Goal: Information Seeking & Learning: Learn about a topic

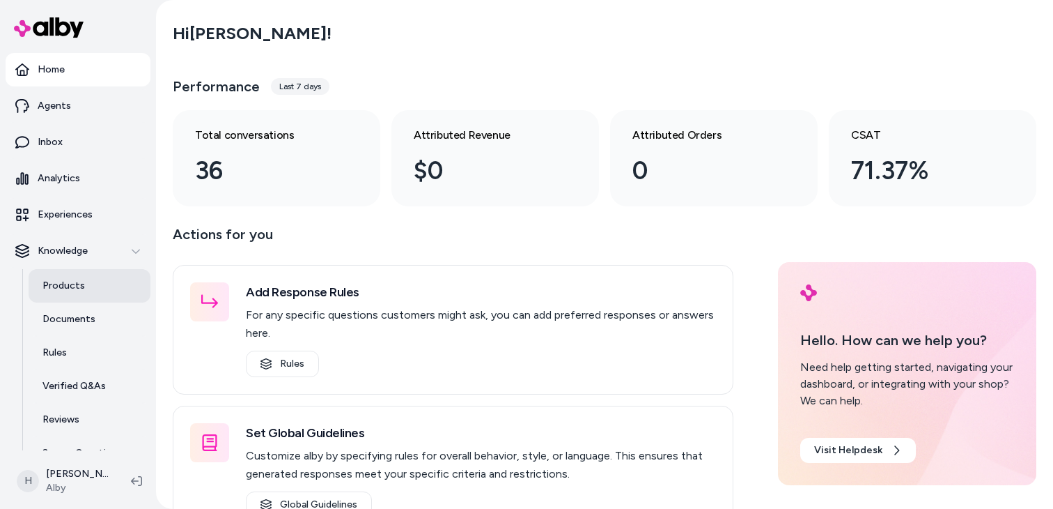
click at [65, 287] on p "Products" at bounding box center [63, 286] width 42 height 14
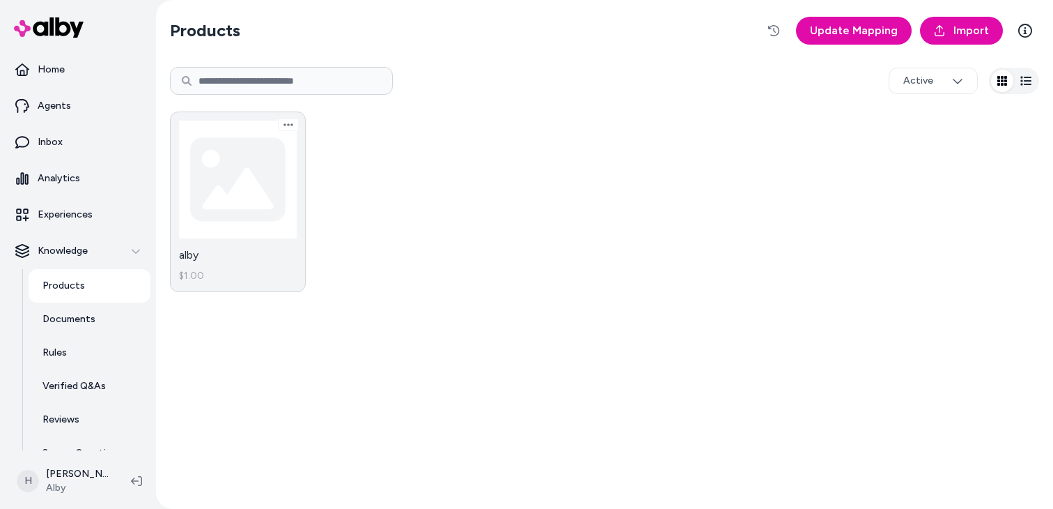
click at [249, 197] on link "alby $1.00" at bounding box center [238, 201] width 136 height 180
click at [262, 172] on link "alby $1.00" at bounding box center [238, 201] width 136 height 180
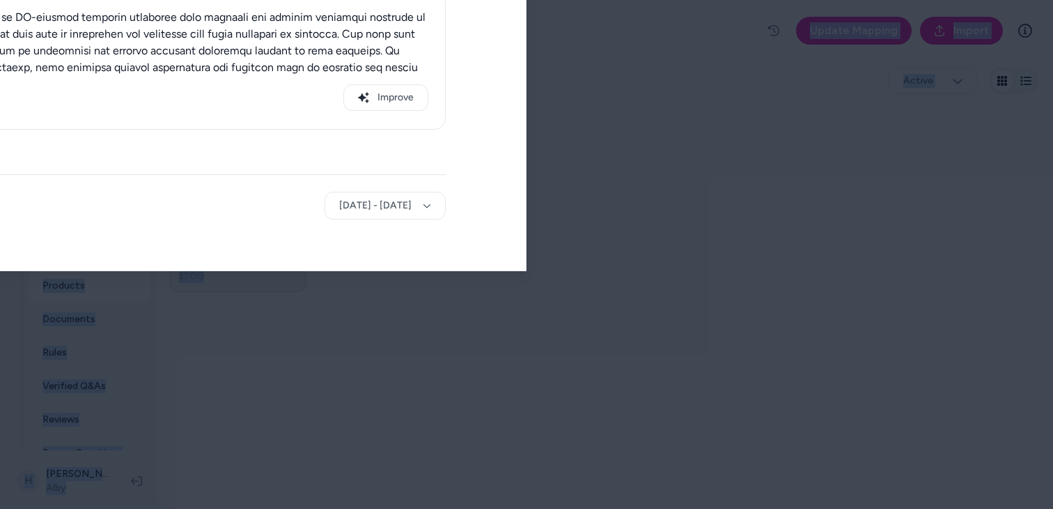
click at [262, 172] on body "Home Agents Inbox Analytics Experiences Knowledge Products Documents Rules Veri…" at bounding box center [526, 254] width 1053 height 509
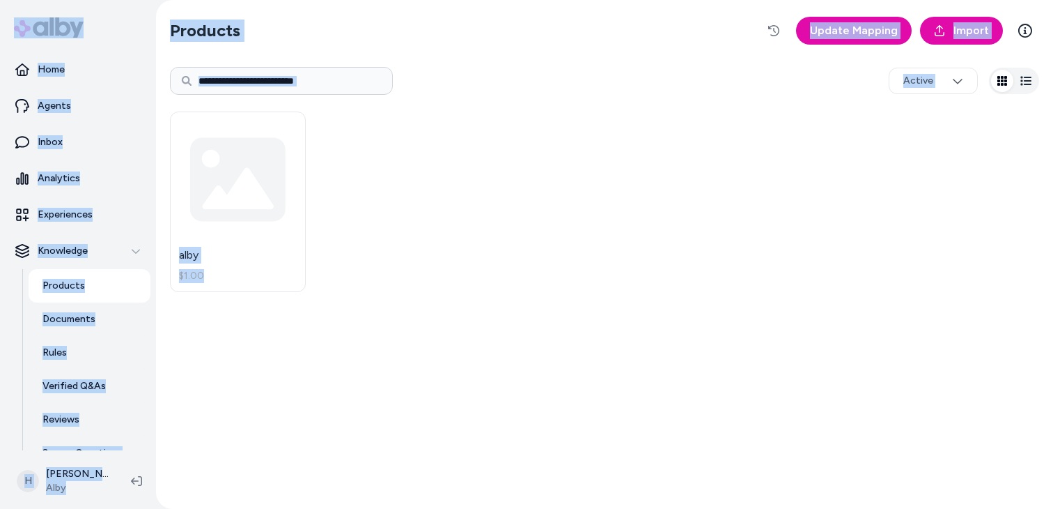
click at [279, 181] on html "Home Agents Inbox Analytics Experiences Knowledge Products Documents Rules Veri…" at bounding box center [526, 254] width 1053 height 509
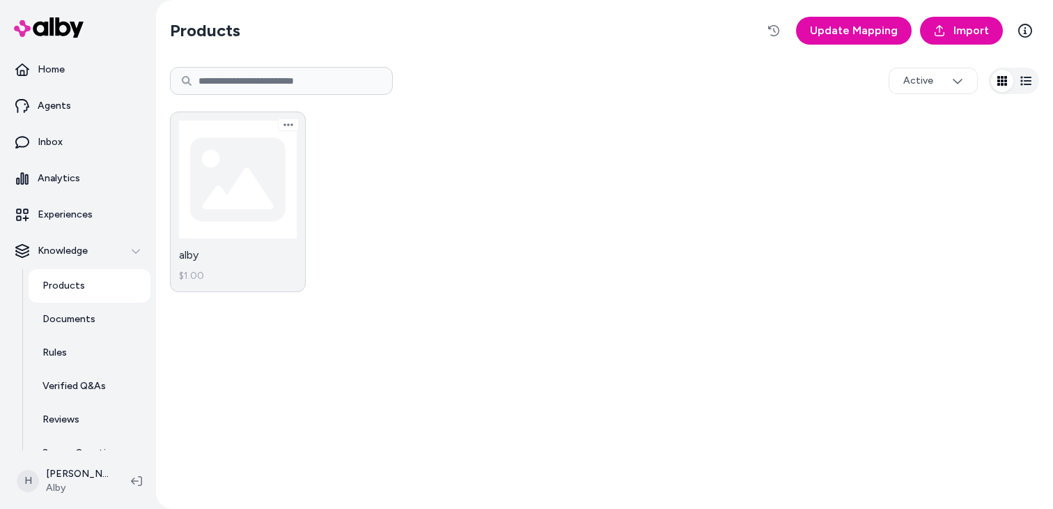
click at [261, 187] on link "alby $1.00" at bounding box center [238, 201] width 136 height 180
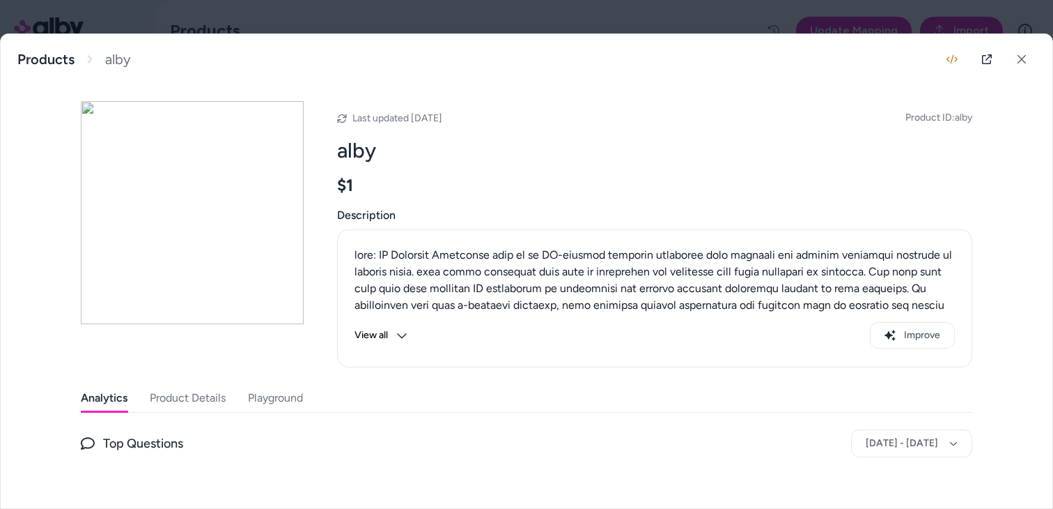
click at [281, 412] on div "Analytics Product Details Playground" at bounding box center [527, 398] width 892 height 29
click at [286, 399] on button "Playground" at bounding box center [276, 398] width 58 height 28
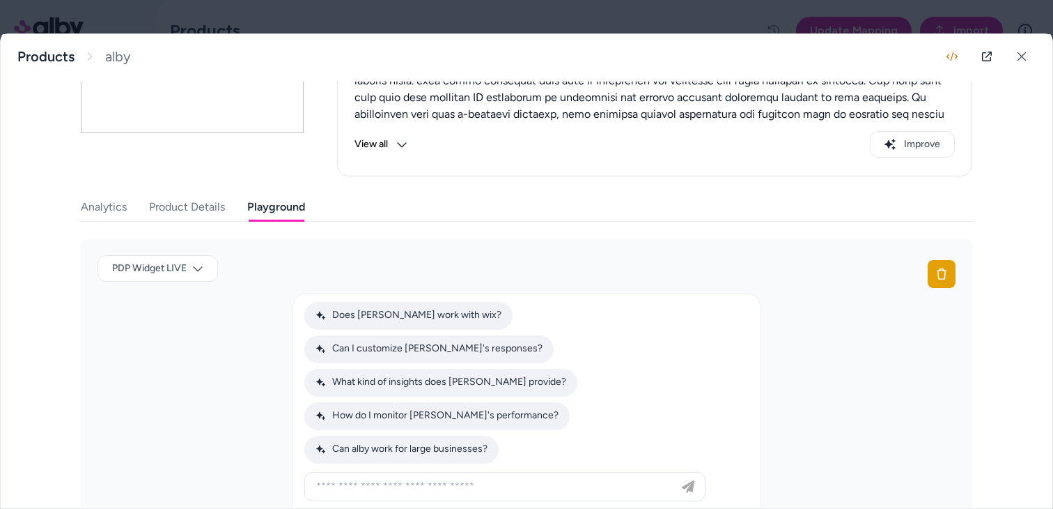
scroll to position [222, 0]
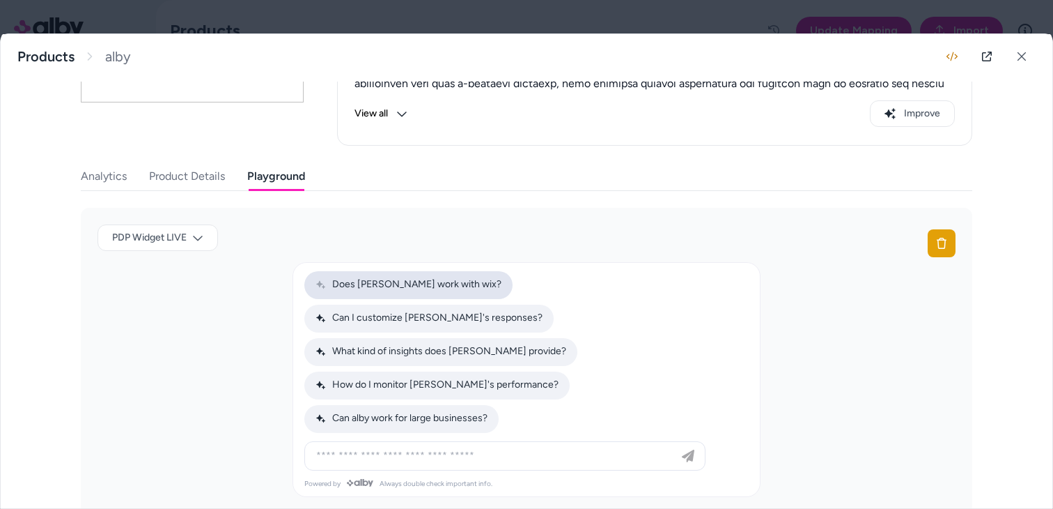
click at [428, 295] on button "Does [PERSON_NAME] work with wix?" at bounding box center [408, 285] width 208 height 28
type input "**********"
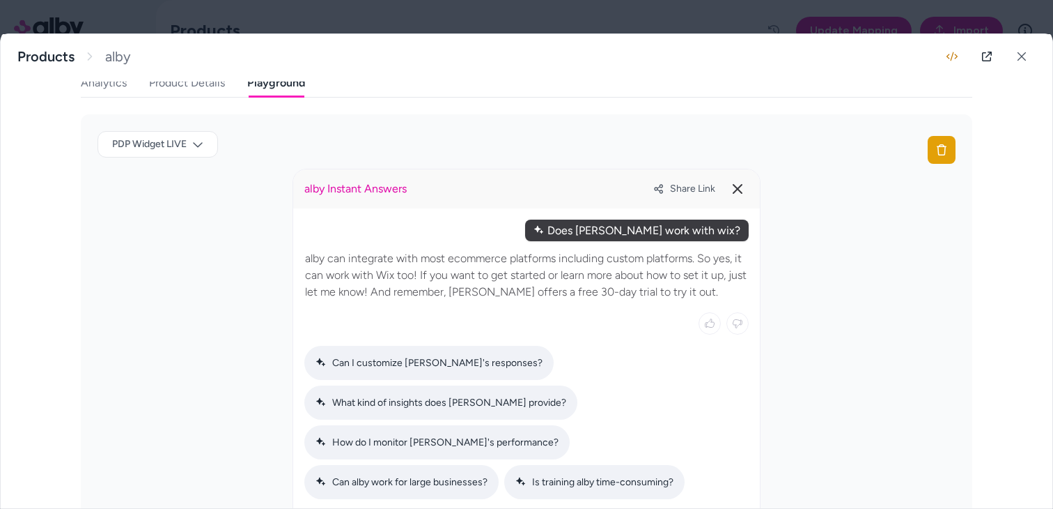
scroll to position [373, 0]
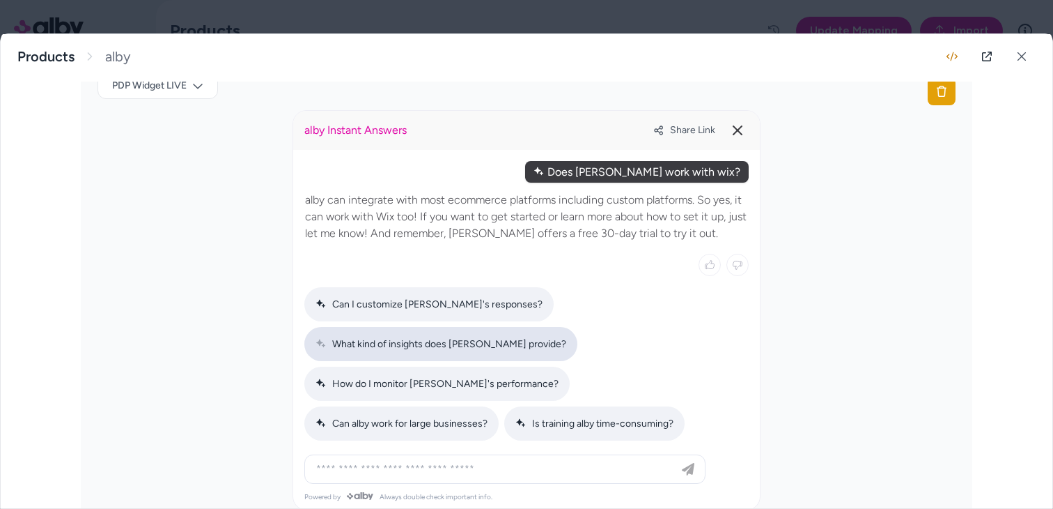
click at [556, 327] on div "What kind of insights does [PERSON_NAME] provide?" at bounding box center [440, 344] width 273 height 34
type input "**********"
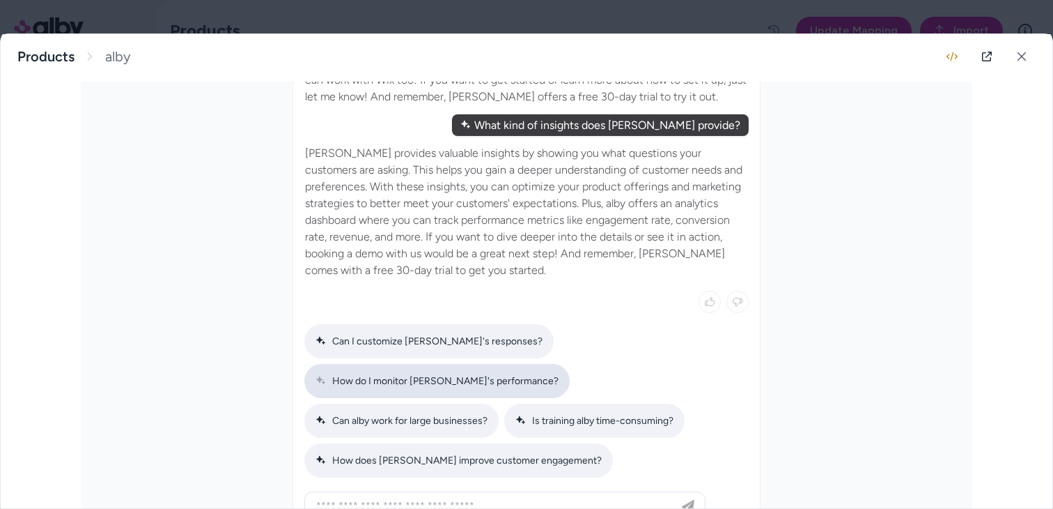
scroll to position [504, 0]
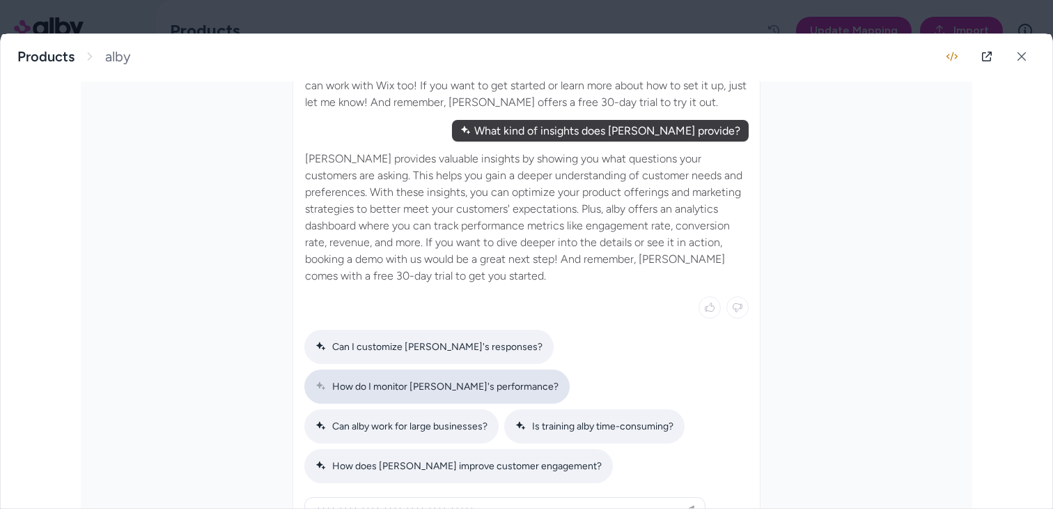
click at [559, 369] on div "How do I monitor [PERSON_NAME]'s performance?" at bounding box center [436, 386] width 265 height 34
type input "**********"
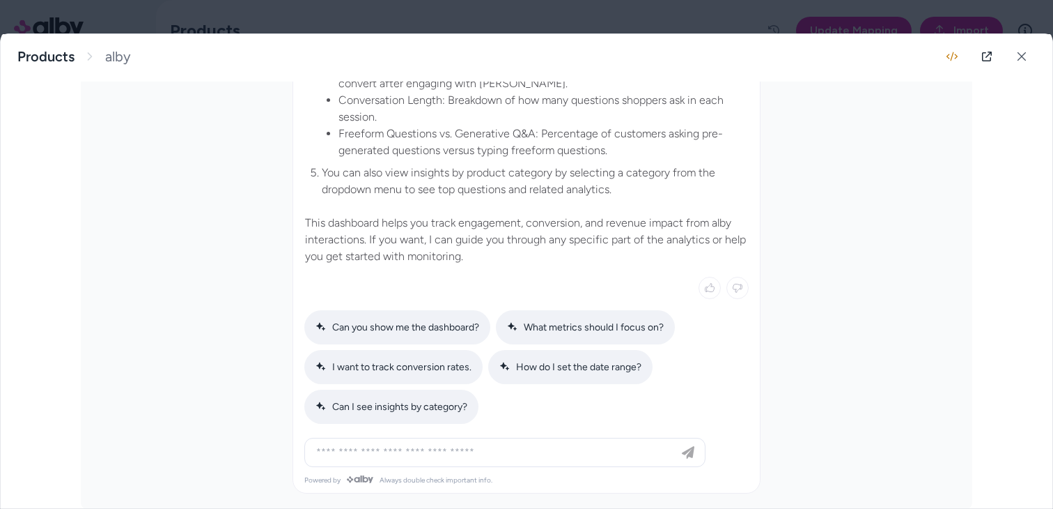
scroll to position [995, 0]
